Goal: Navigation & Orientation: Find specific page/section

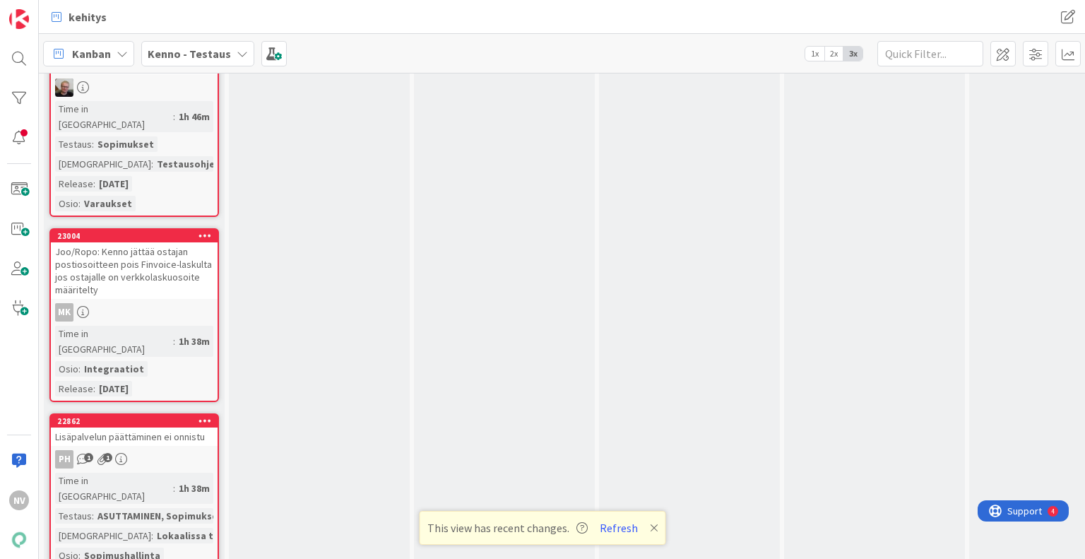
scroll to position [5137, 0]
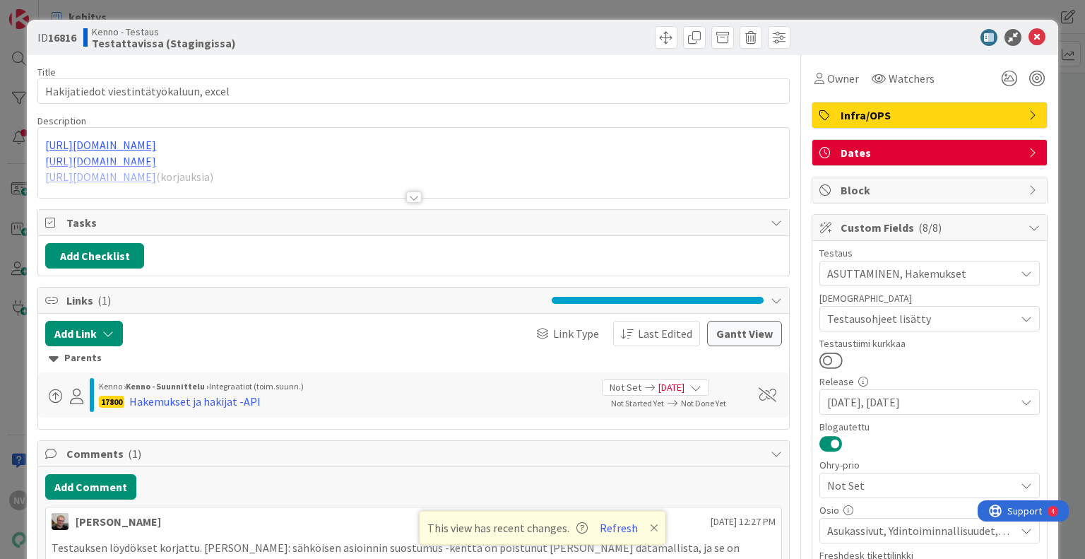
click at [410, 194] on div at bounding box center [414, 196] width 16 height 11
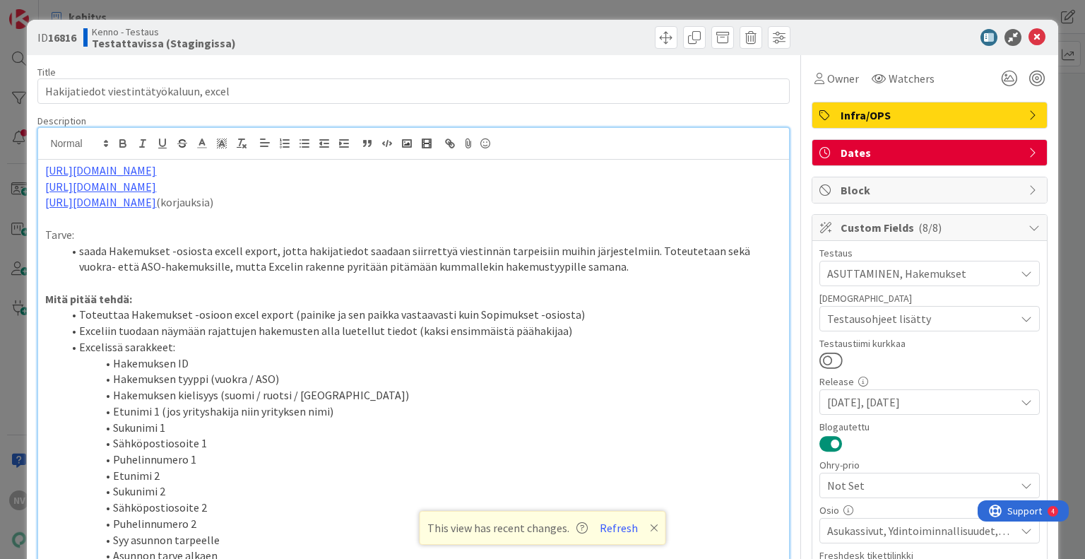
click at [650, 527] on icon at bounding box center [654, 527] width 8 height 11
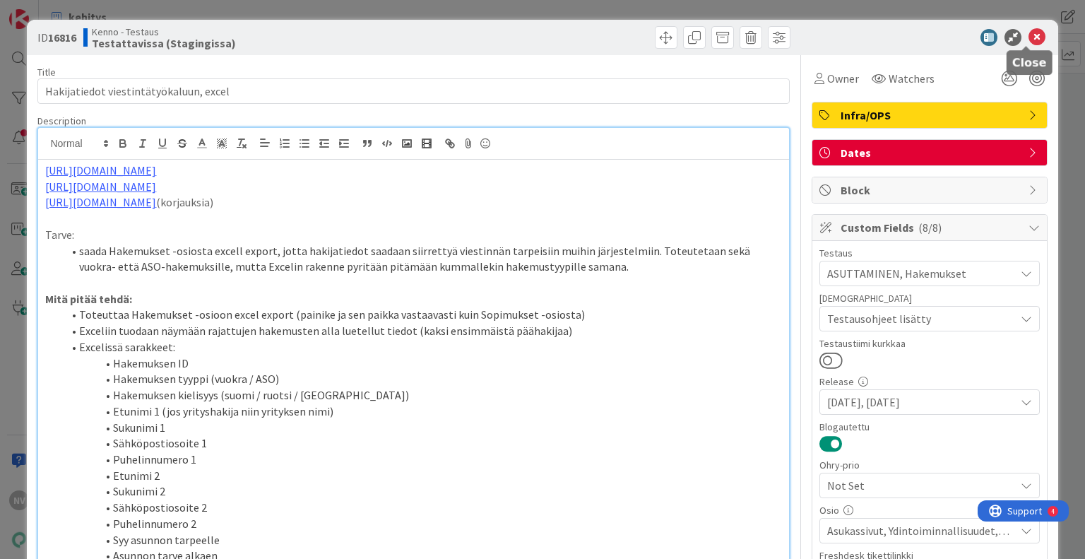
click at [1028, 37] on icon at bounding box center [1036, 37] width 17 height 17
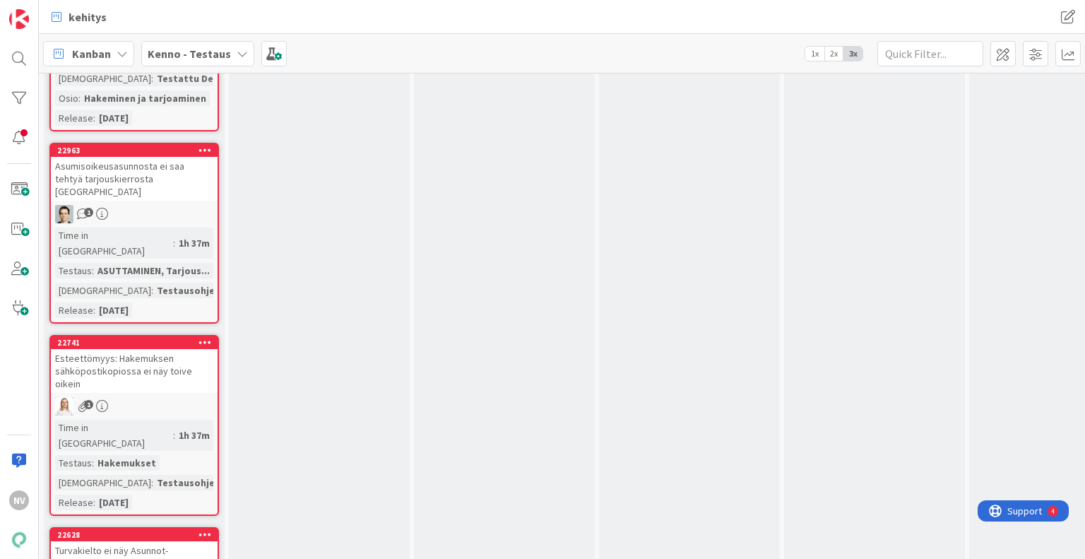
scroll to position [7094, 0]
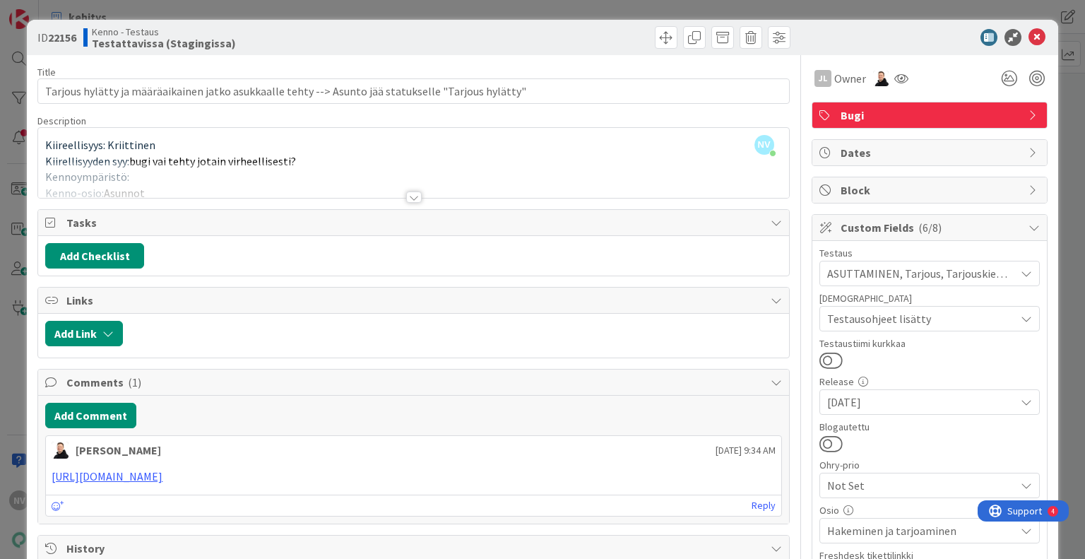
click at [410, 192] on div at bounding box center [414, 196] width 16 height 11
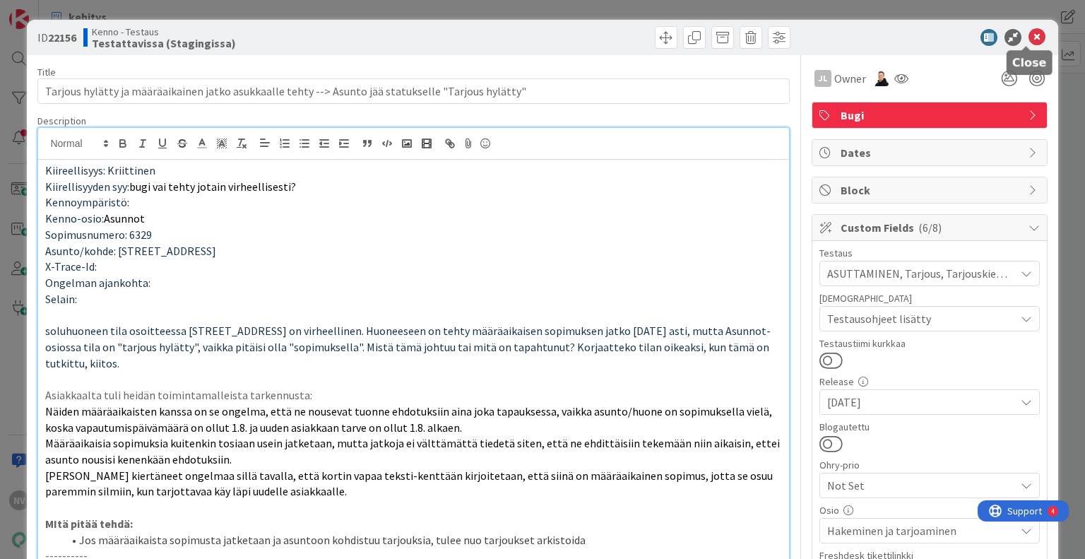
click at [1028, 32] on icon at bounding box center [1036, 37] width 17 height 17
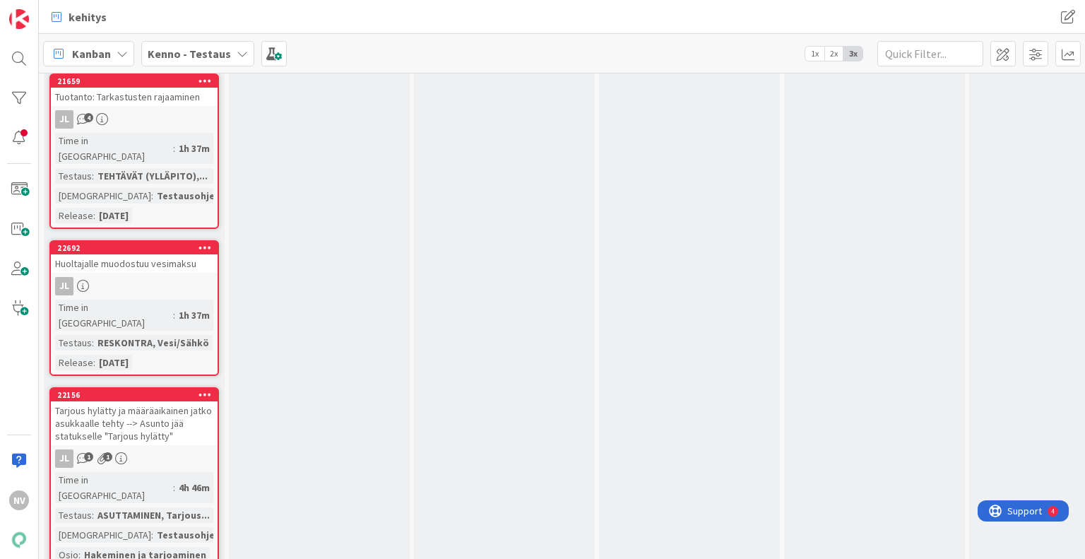
scroll to position [7735, 0]
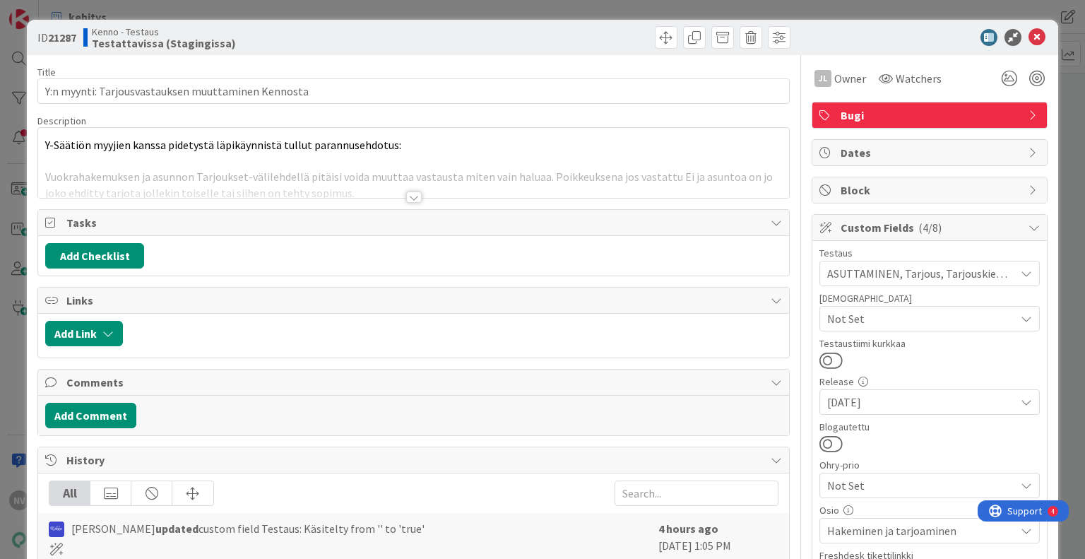
click at [414, 201] on div at bounding box center [414, 196] width 16 height 11
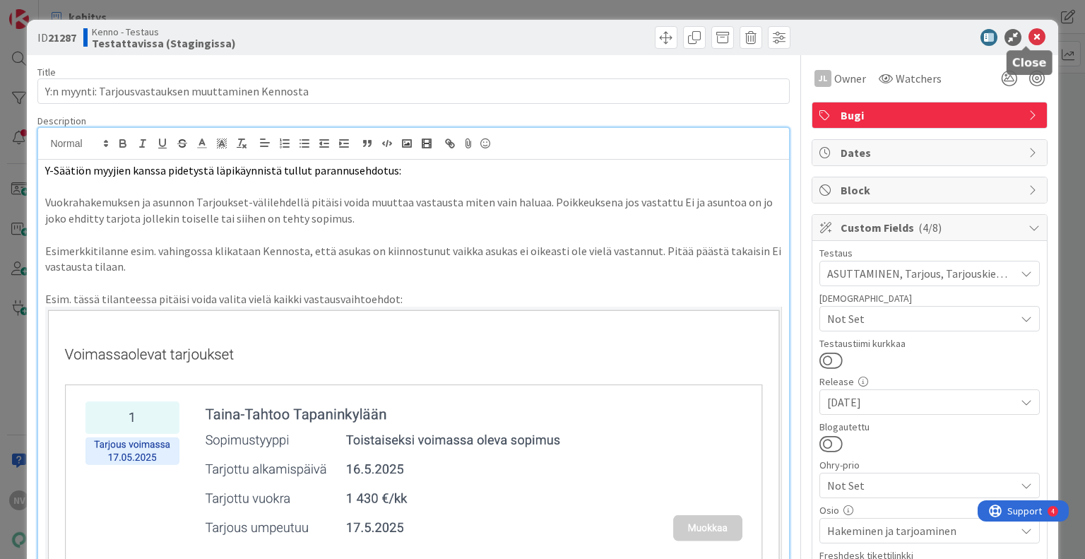
click at [1028, 33] on icon at bounding box center [1036, 37] width 17 height 17
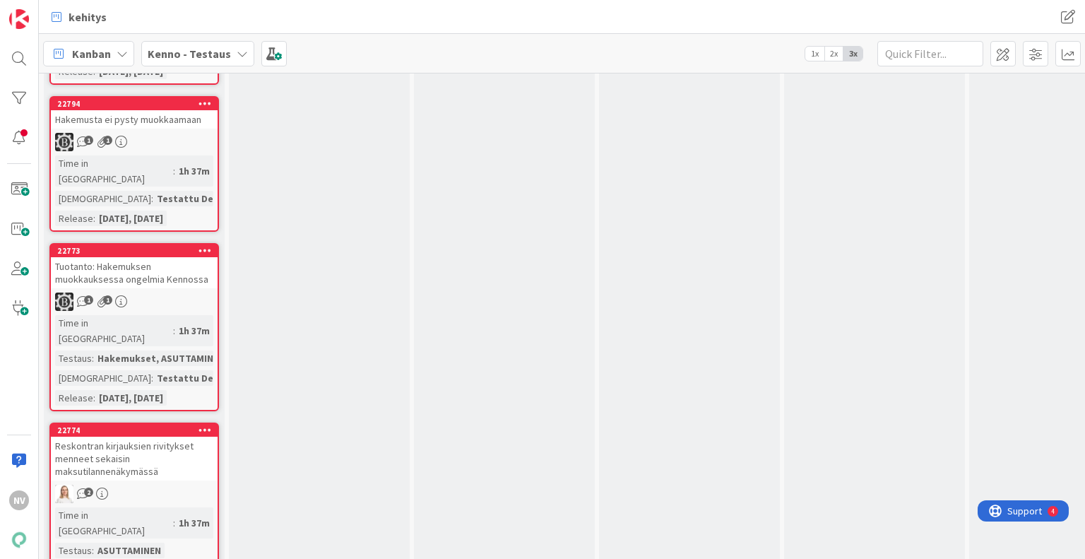
scroll to position [9532, 0]
